Goal: Navigation & Orientation: Go to known website

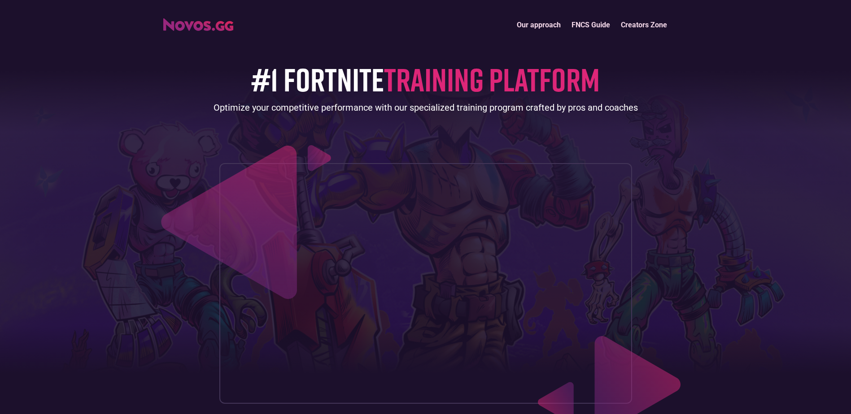
click at [193, 30] on div "Our approach FNCS Guide Creators Zone" at bounding box center [426, 24] width 534 height 19
click at [192, 28] on img "home" at bounding box center [198, 24] width 70 height 13
